Goal: Task Accomplishment & Management: Use online tool/utility

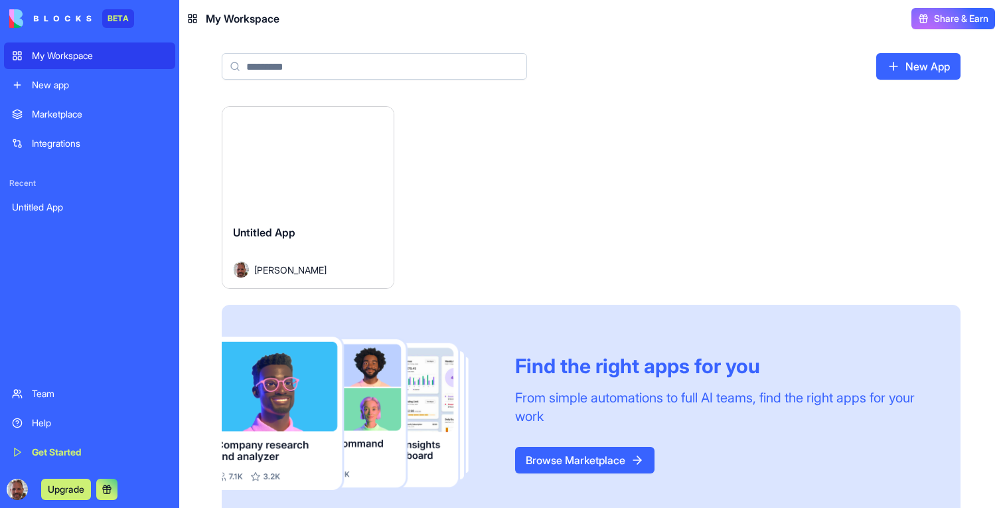
click at [286, 181] on div "Launch" at bounding box center [307, 160] width 171 height 107
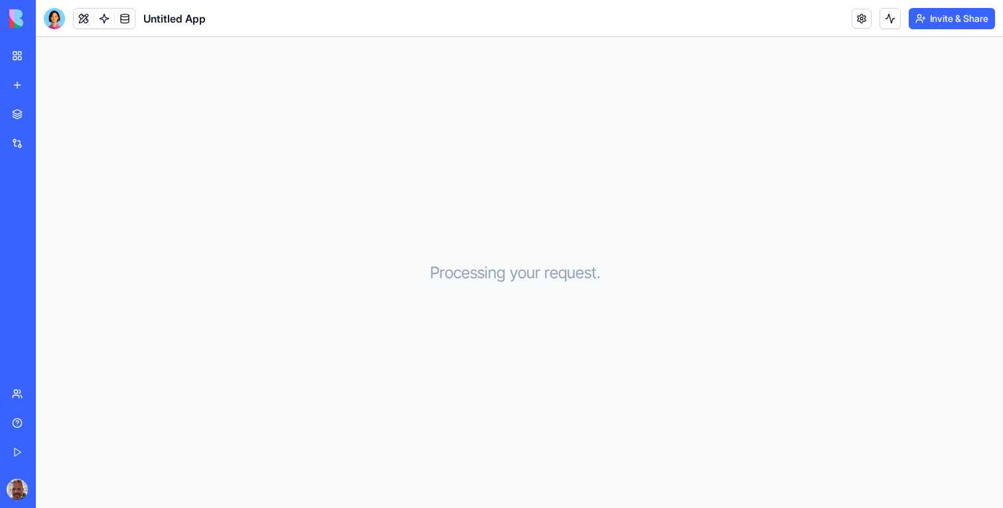
click at [56, 22] on div at bounding box center [54, 18] width 21 height 21
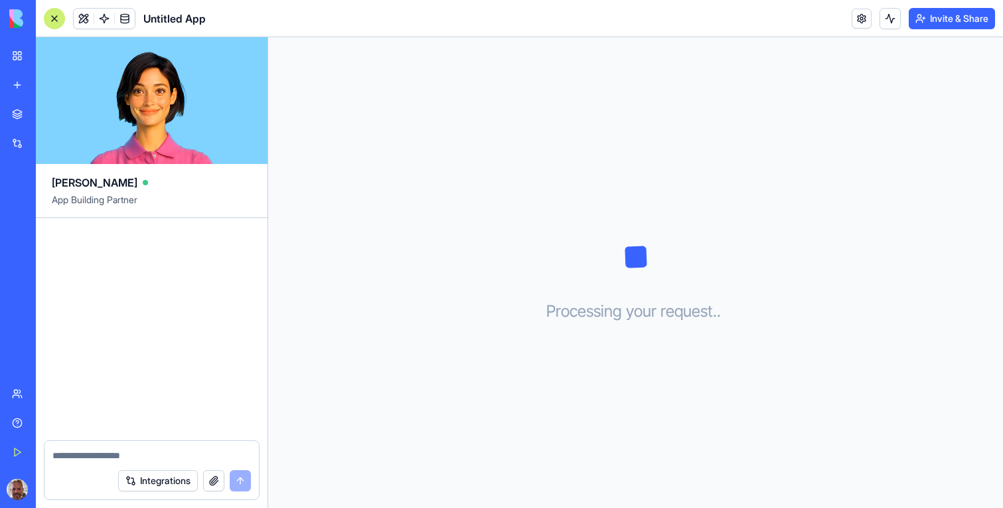
click at [8, 57] on link "My Workspace" at bounding box center [30, 55] width 53 height 27
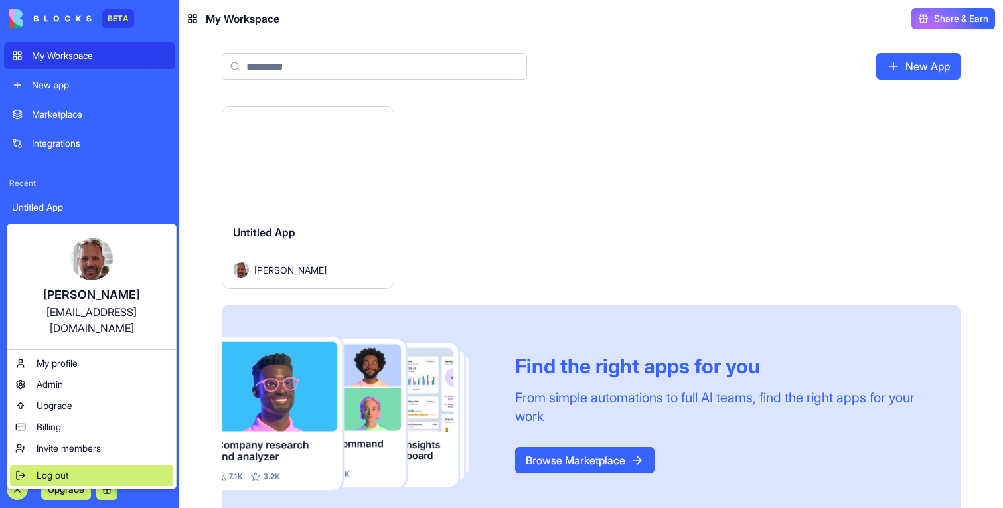
click at [58, 469] on span "Log out" at bounding box center [53, 475] width 32 height 13
